Goal: Information Seeking & Learning: Learn about a topic

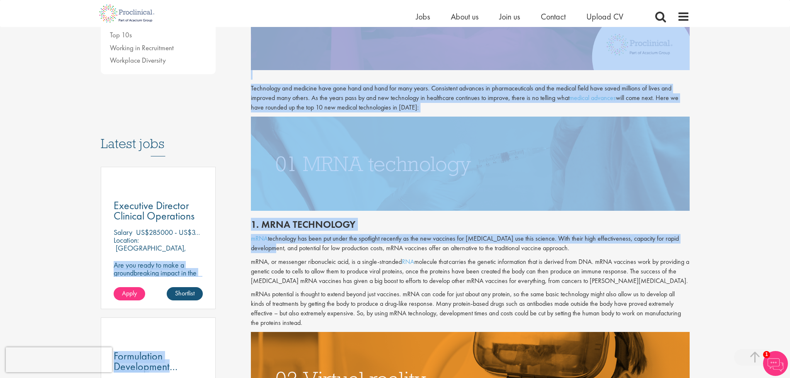
drag, startPoint x: 242, startPoint y: 236, endPoint x: 287, endPoint y: 244, distance: 46.4
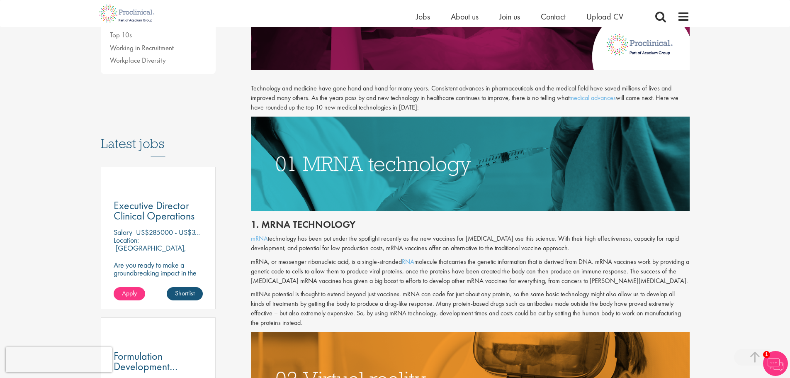
click at [287, 255] on div "1. mRNA technology mRNA technology has been put under the spotlight recently as…" at bounding box center [470, 271] width 451 height 121
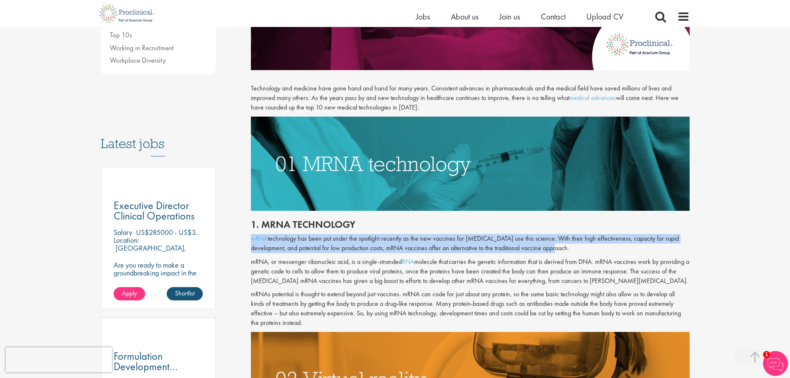
drag, startPoint x: 246, startPoint y: 235, endPoint x: 598, endPoint y: 248, distance: 352.4
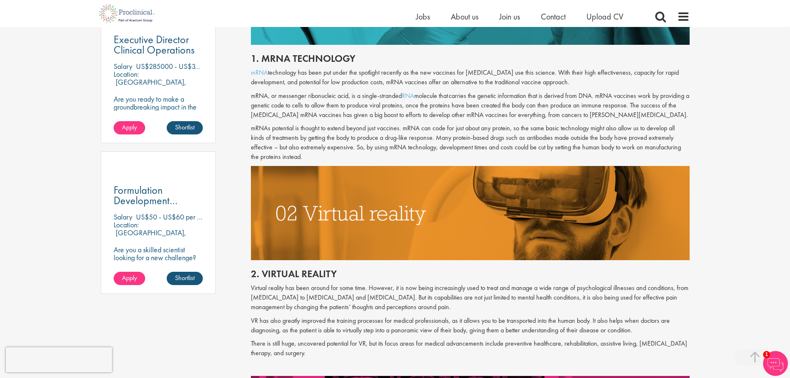
scroll to position [415, 0]
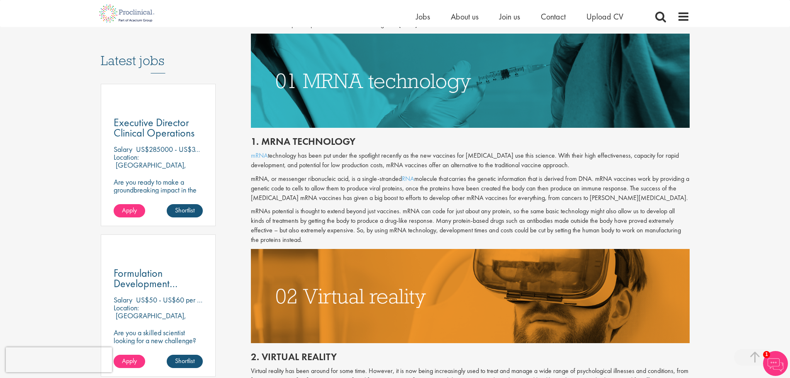
drag, startPoint x: 436, startPoint y: 221, endPoint x: 521, endPoint y: 237, distance: 86.5
click at [521, 237] on p "mRNAs potential is thought to extend beyond just vaccines. mRNA can code for ju…" at bounding box center [470, 226] width 439 height 38
copy p "Many protein-based drugs such as antibodies made outside the body have proved e…"
